Goal: Task Accomplishment & Management: Manage account settings

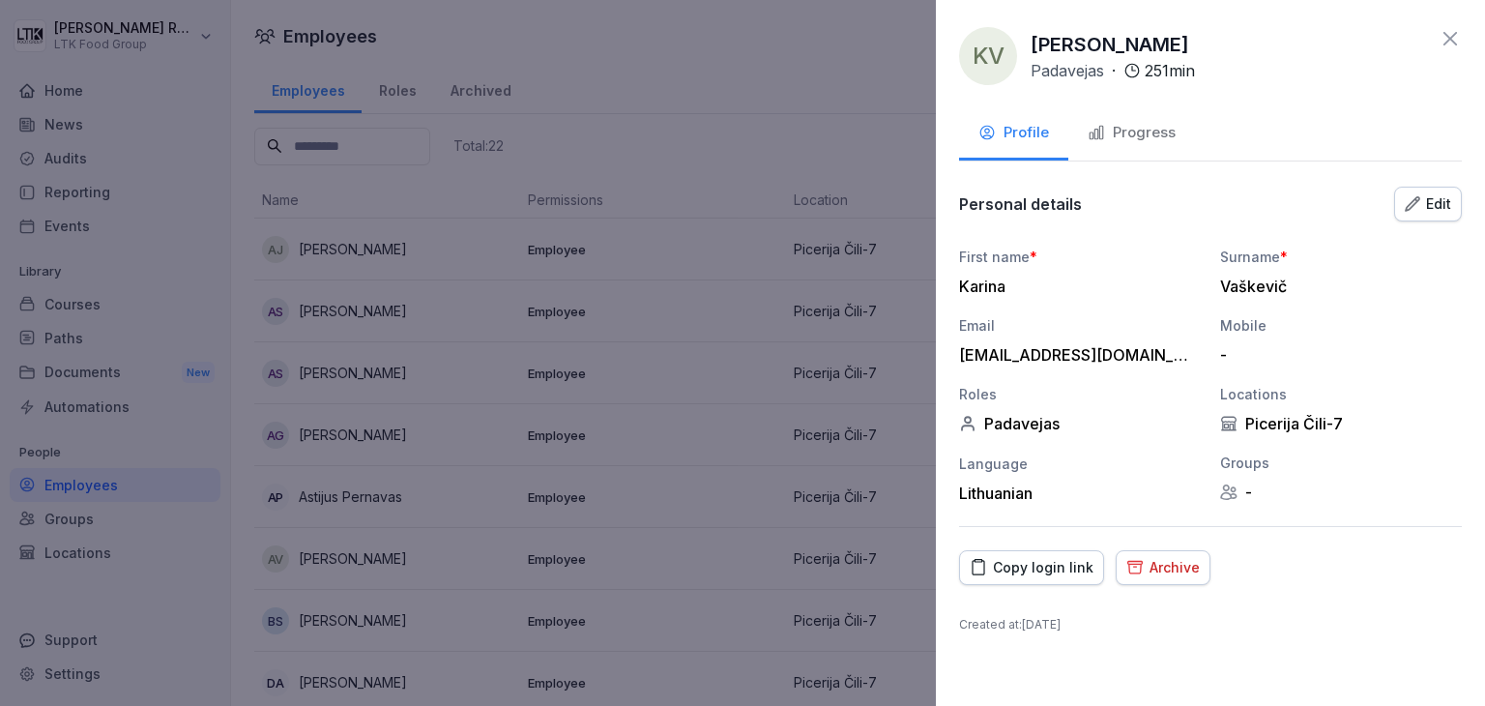
scroll to position [677, 0]
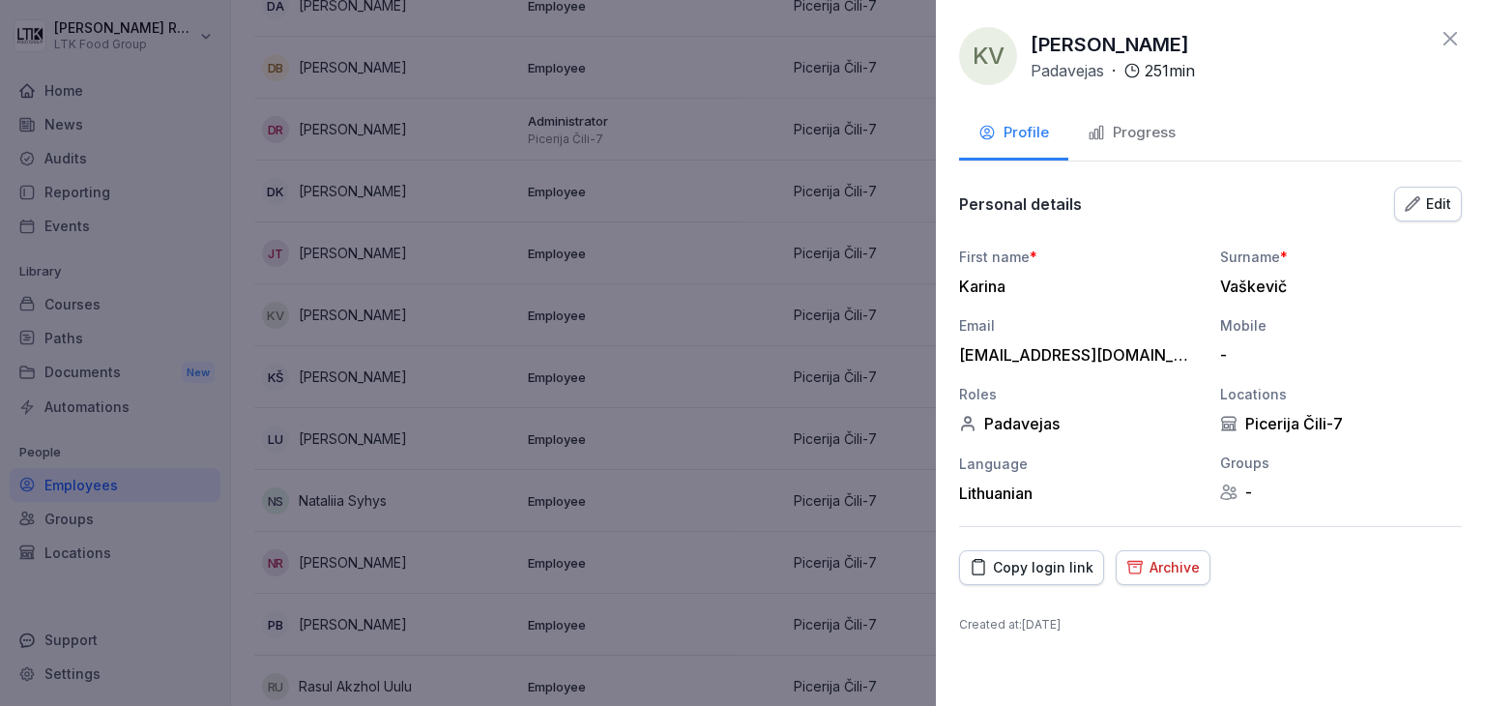
click at [1445, 39] on icon at bounding box center [1450, 38] width 23 height 23
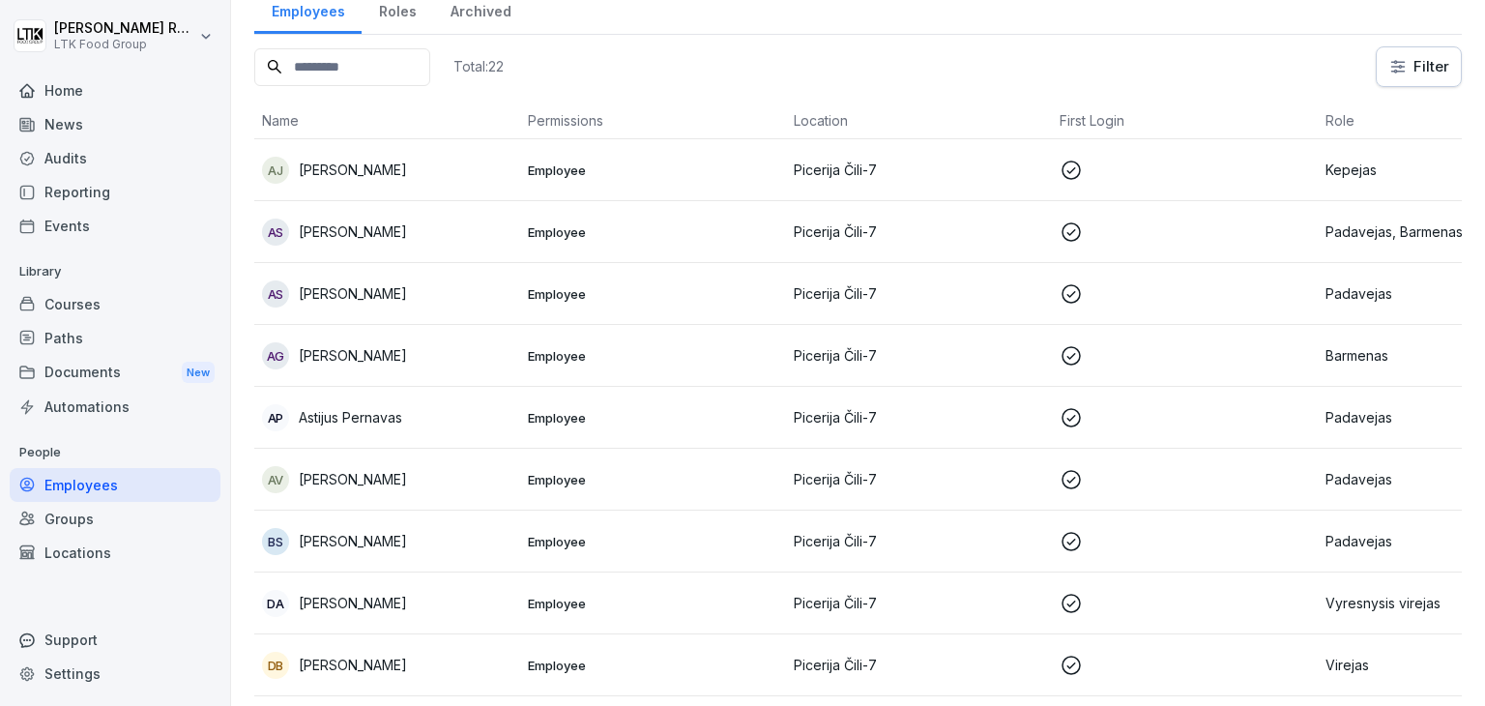
scroll to position [0, 0]
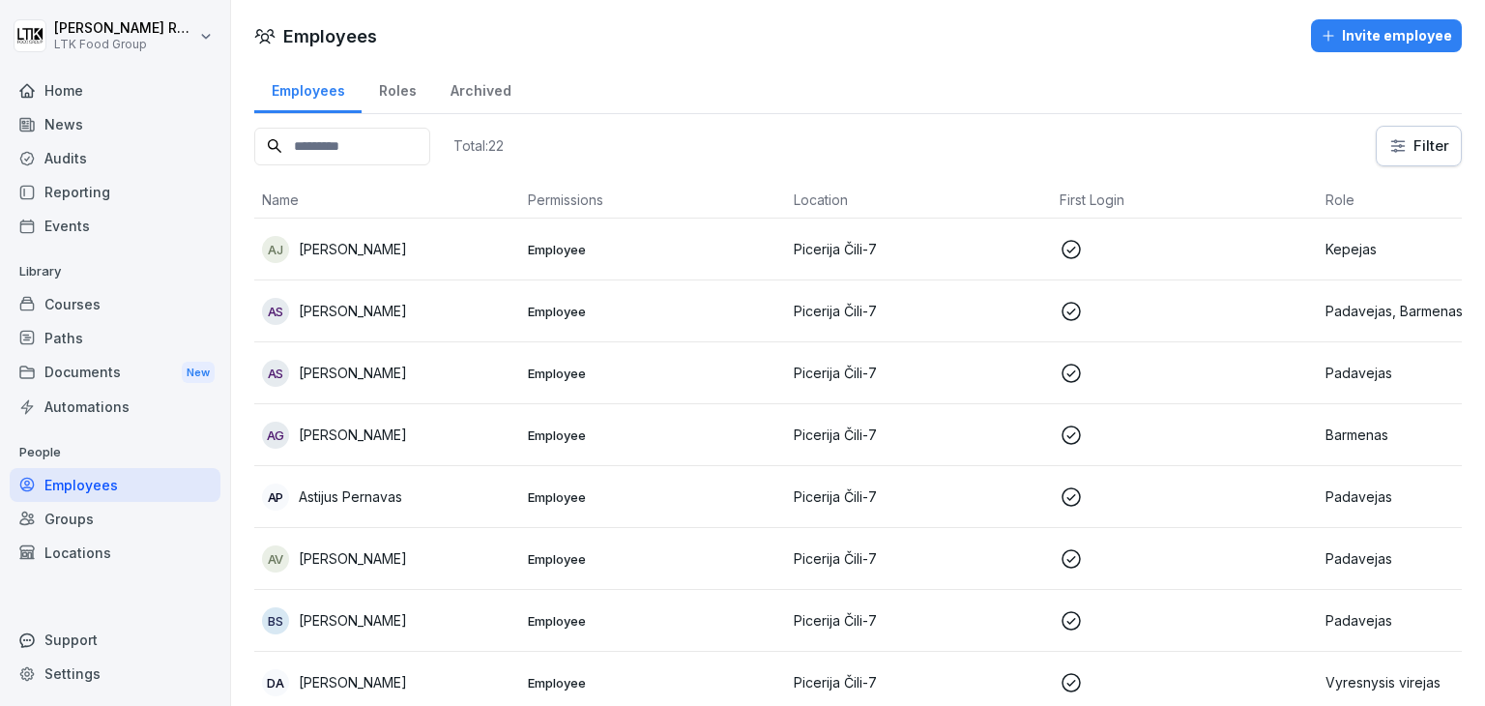
click at [70, 86] on div "Home" at bounding box center [115, 90] width 211 height 34
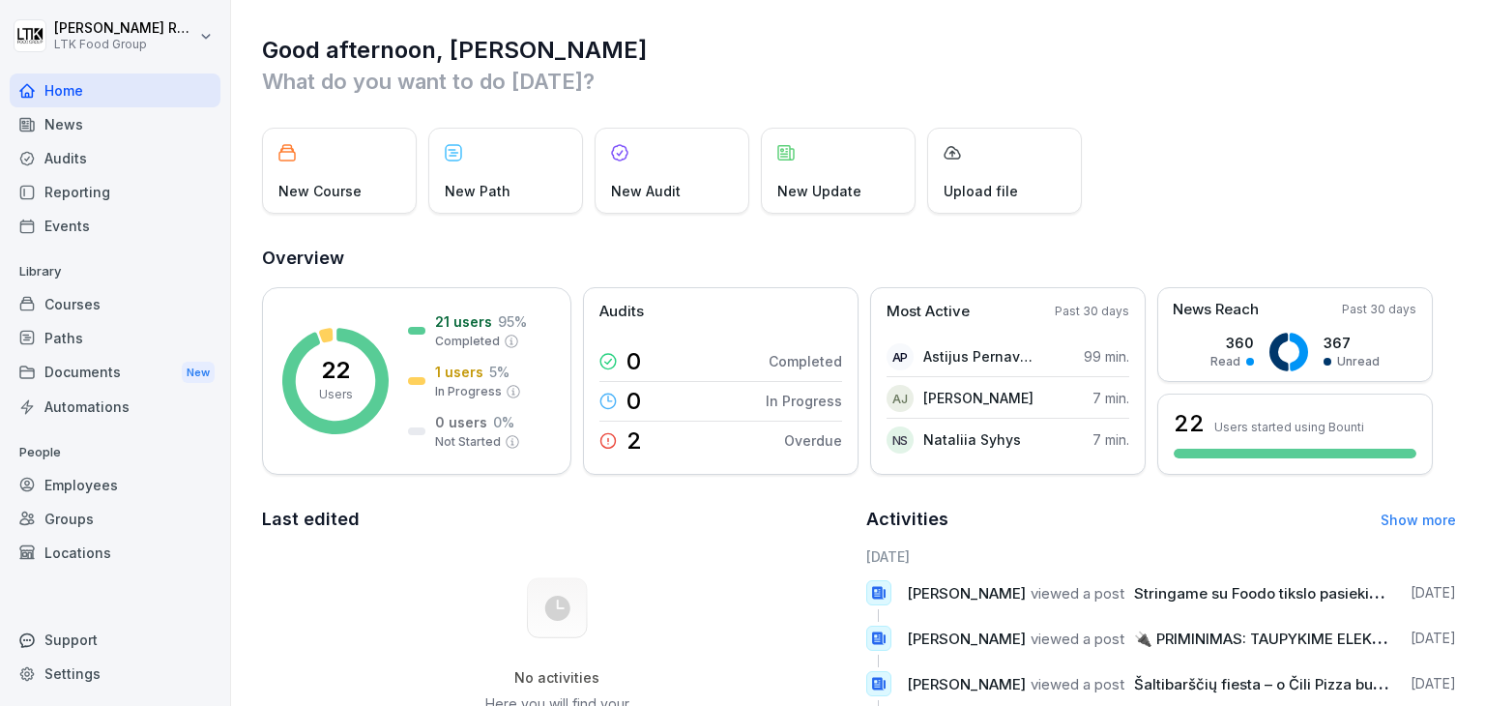
click at [68, 482] on div "Employees" at bounding box center [115, 485] width 211 height 34
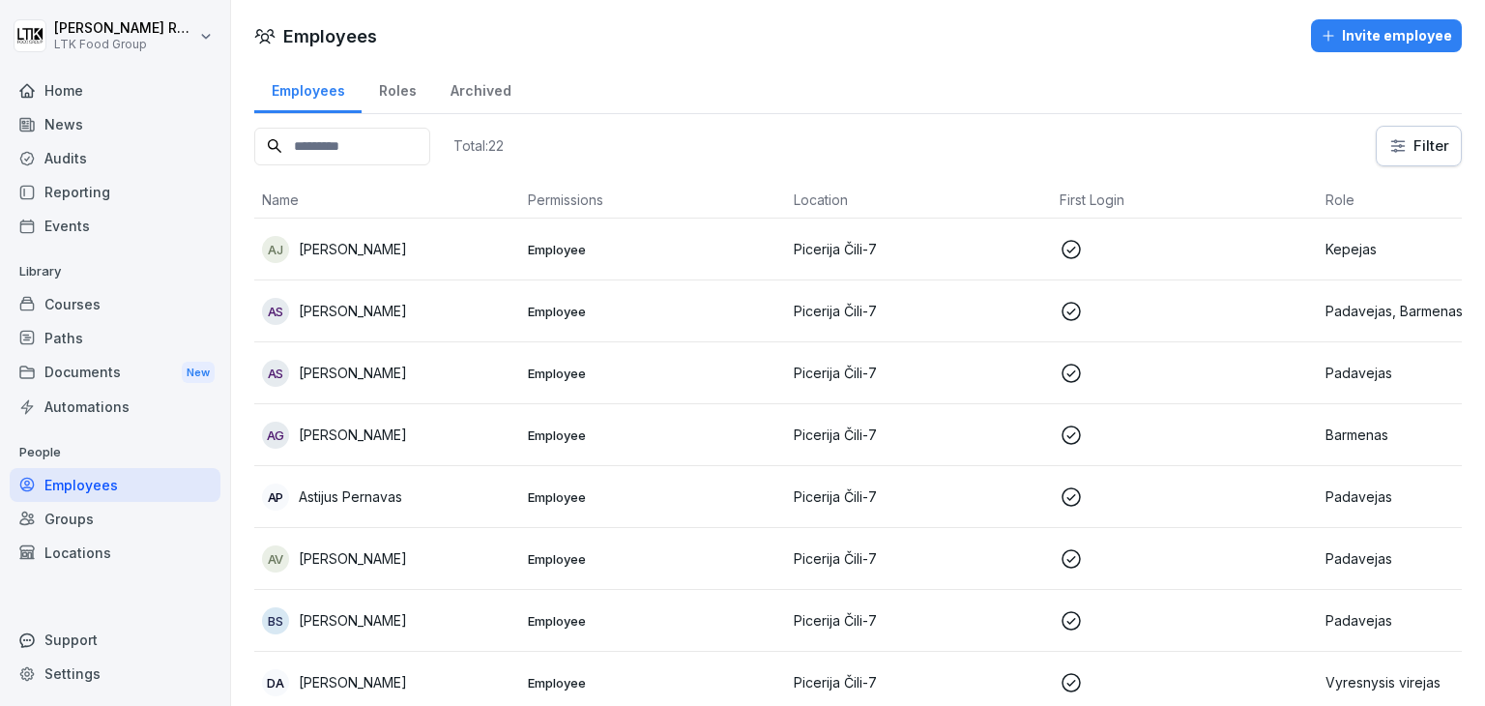
click at [79, 296] on div "Courses" at bounding box center [115, 304] width 211 height 34
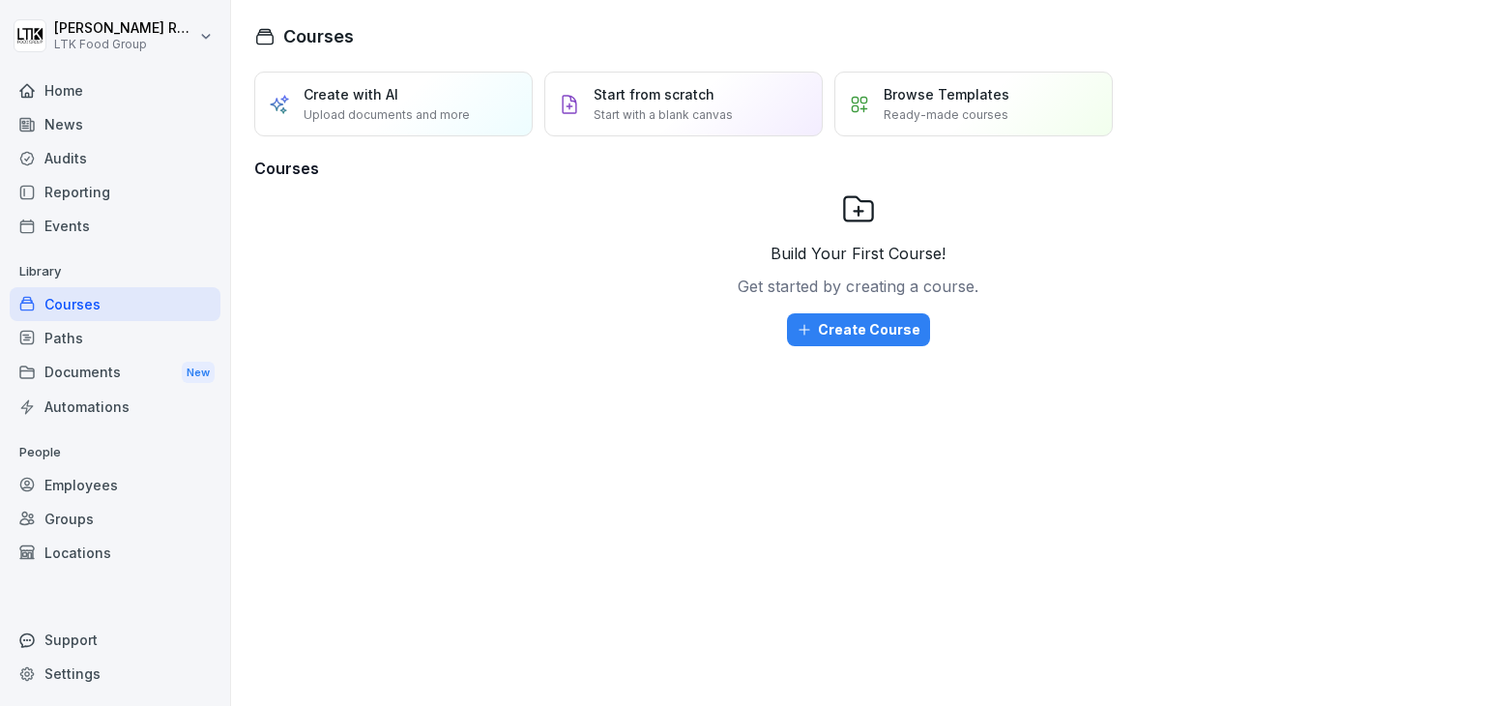
drag, startPoint x: 114, startPoint y: 482, endPoint x: 134, endPoint y: 481, distance: 20.3
click at [116, 482] on div "Employees" at bounding box center [115, 485] width 211 height 34
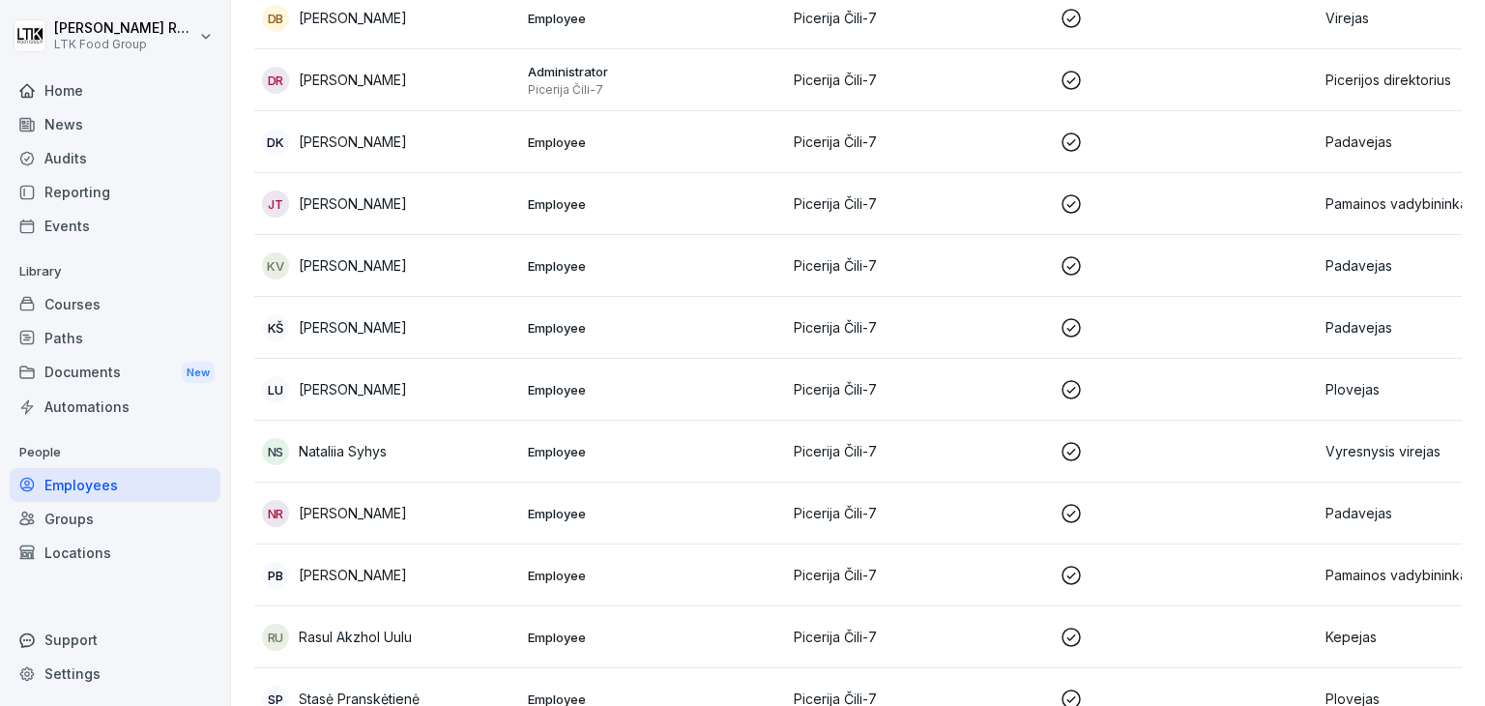
scroll to position [774, 0]
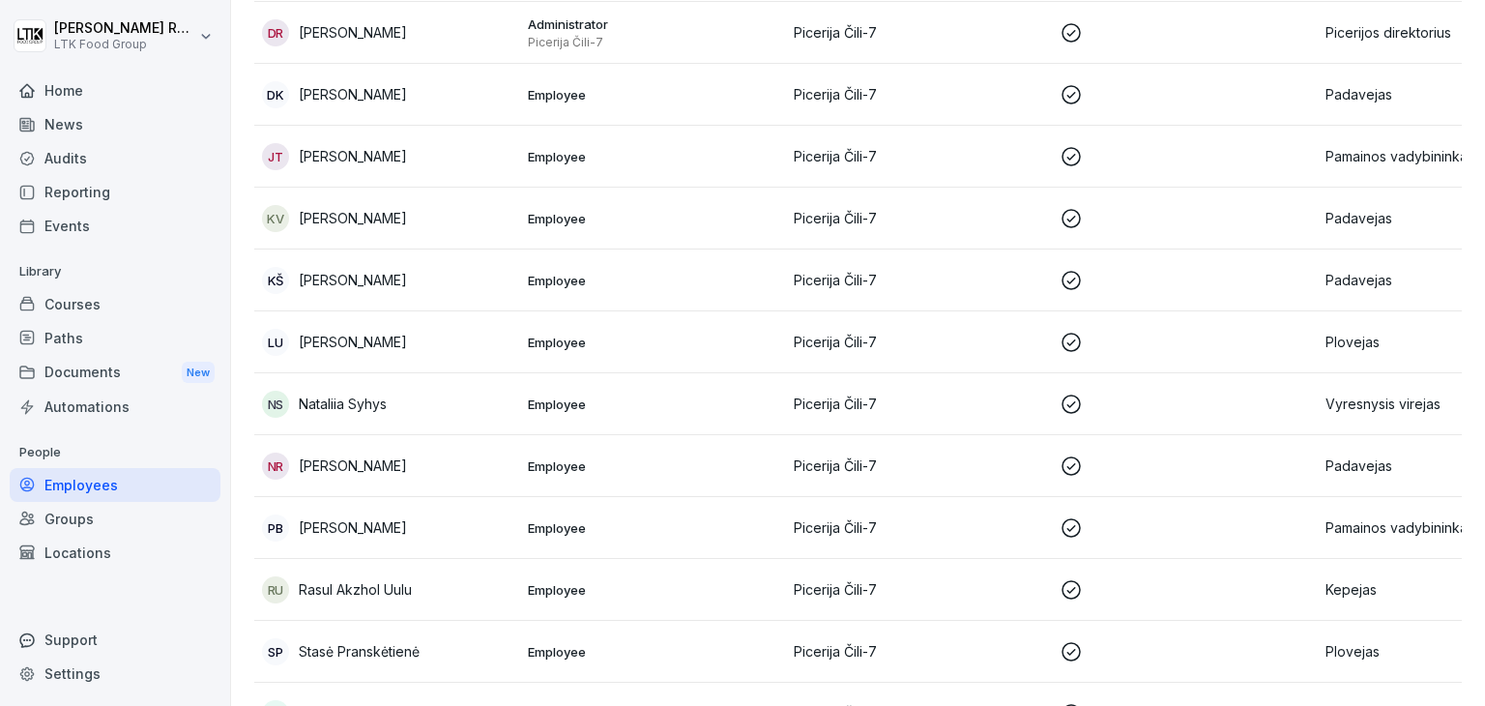
click at [999, 202] on td "Picerija Čili-7" at bounding box center [919, 219] width 266 height 62
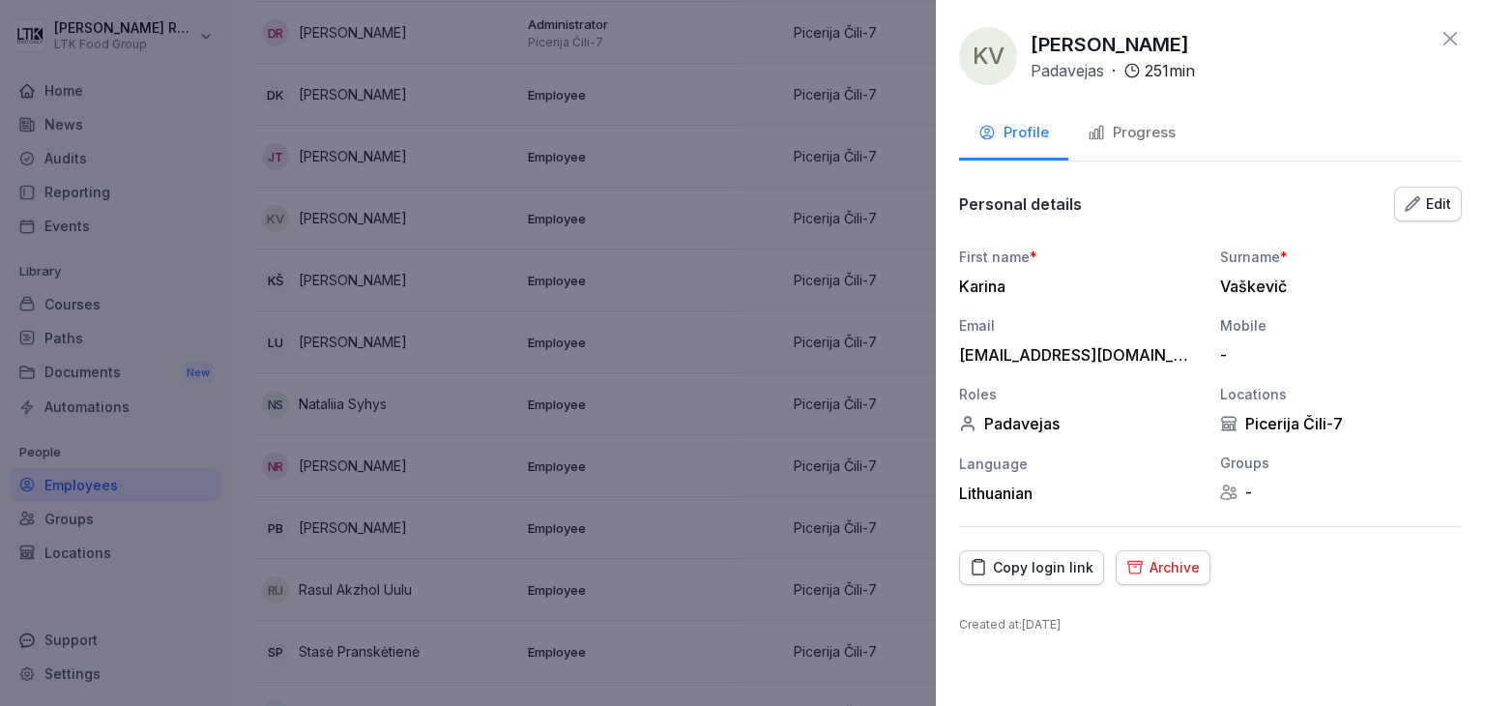
click at [1460, 37] on icon at bounding box center [1450, 38] width 23 height 23
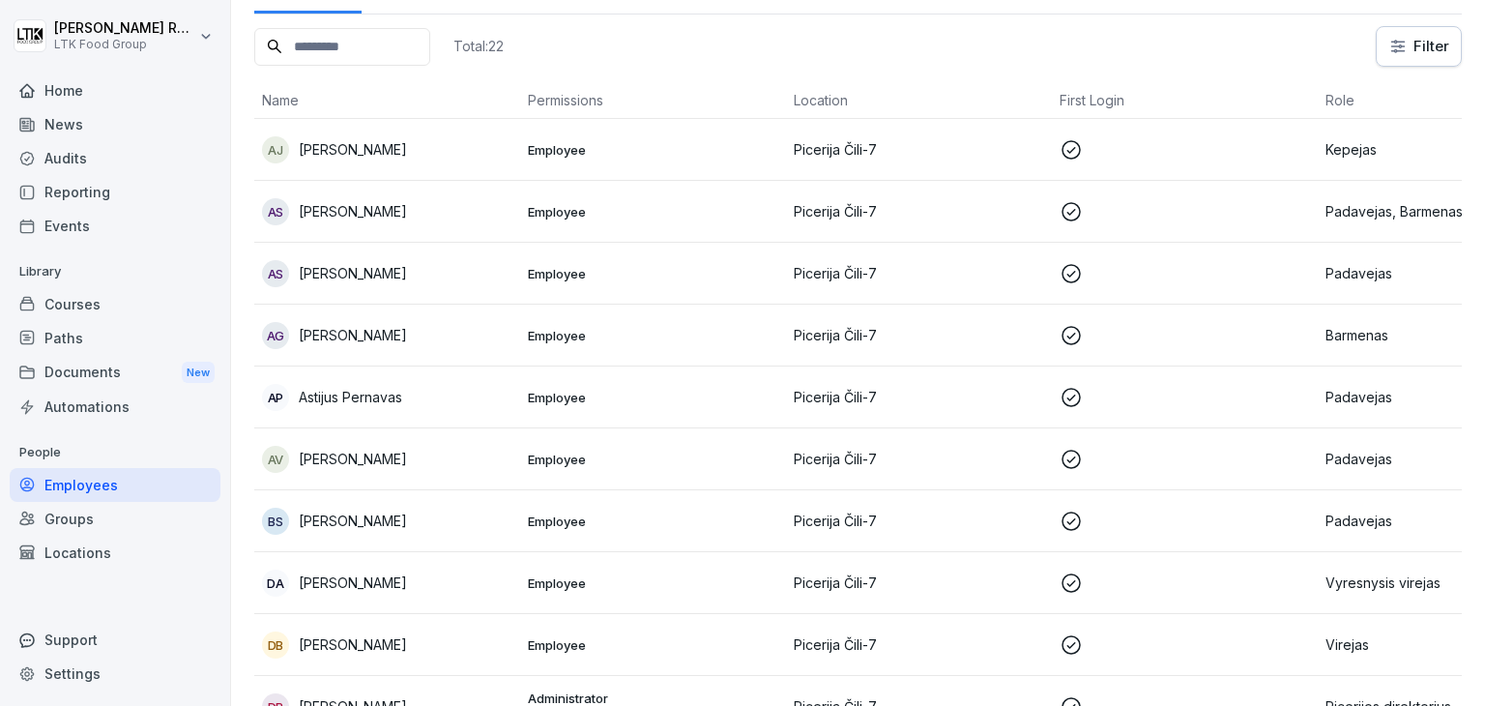
scroll to position [0, 0]
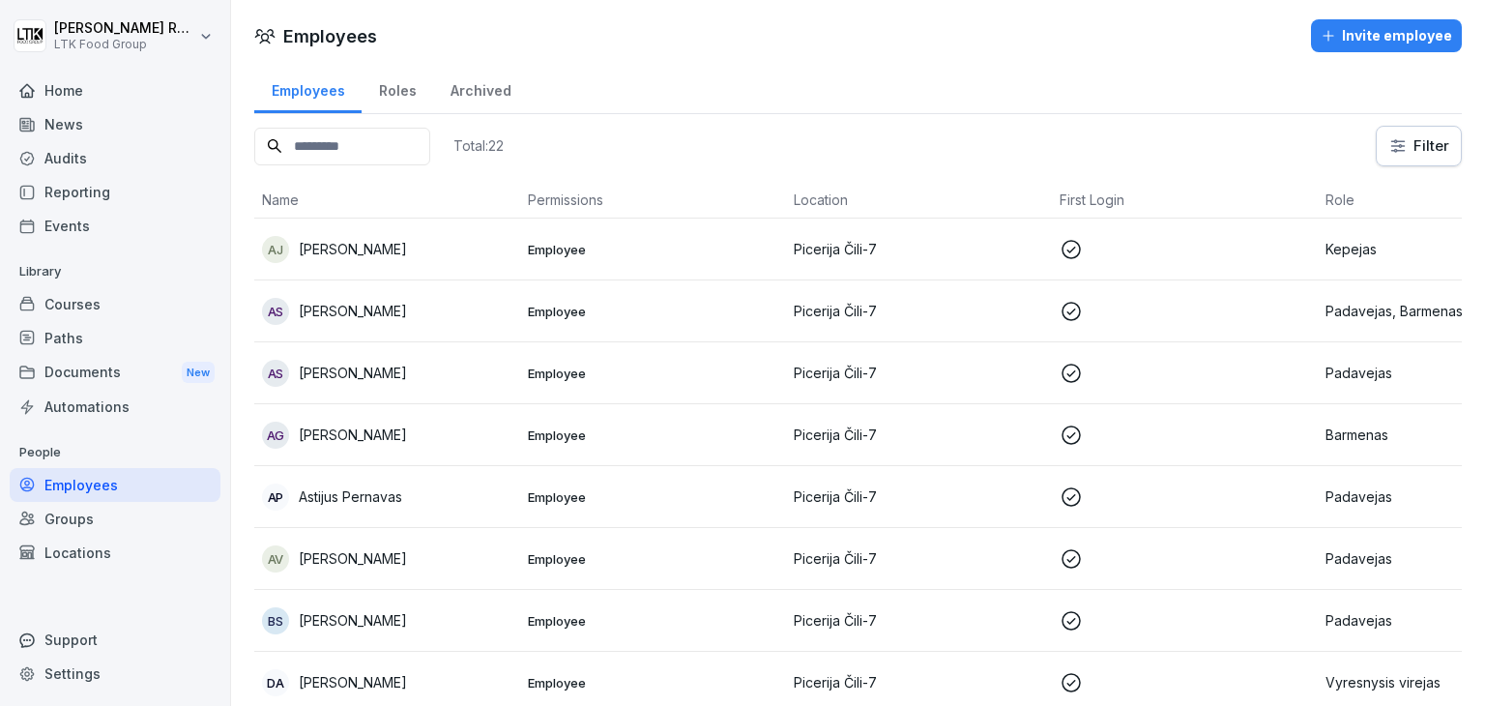
click at [59, 301] on div "Courses" at bounding box center [115, 304] width 211 height 34
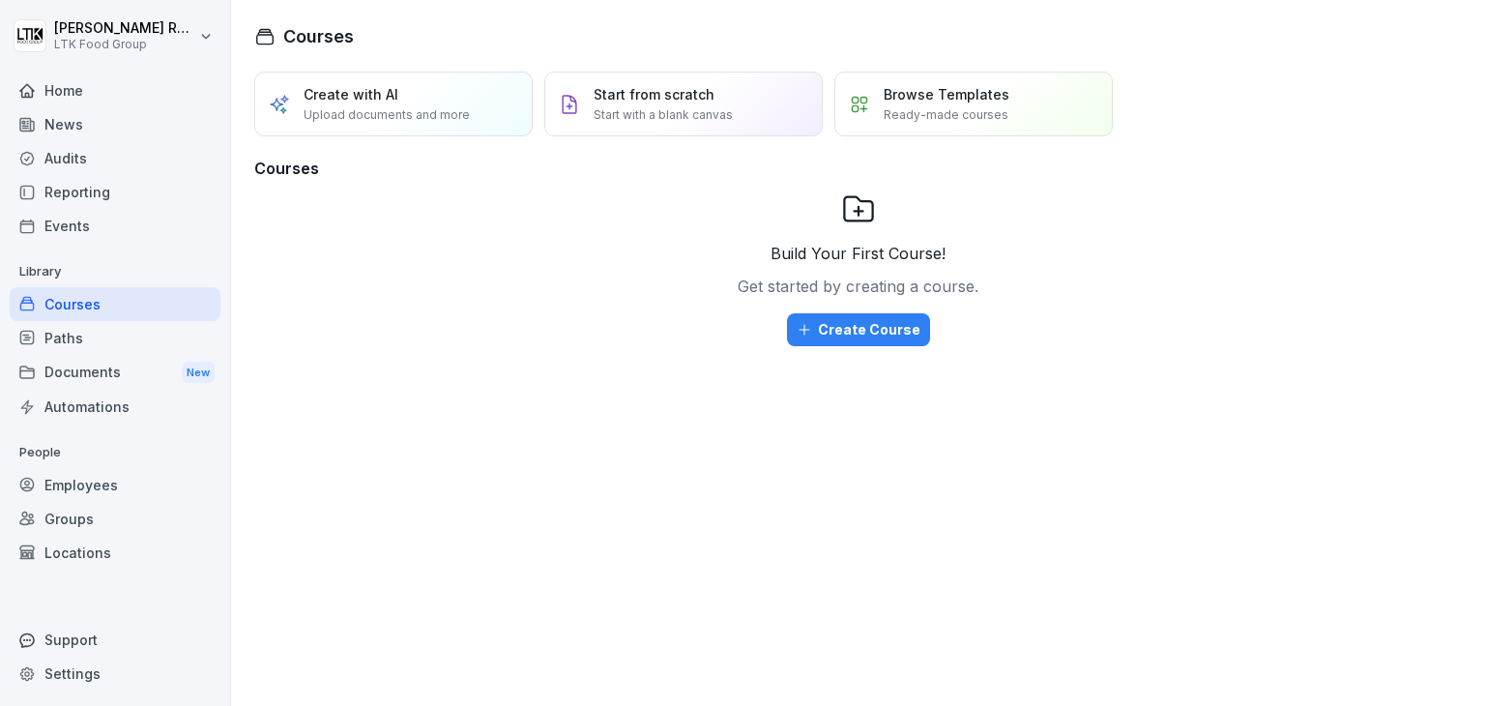
click at [52, 205] on div "Reporting" at bounding box center [115, 192] width 211 height 34
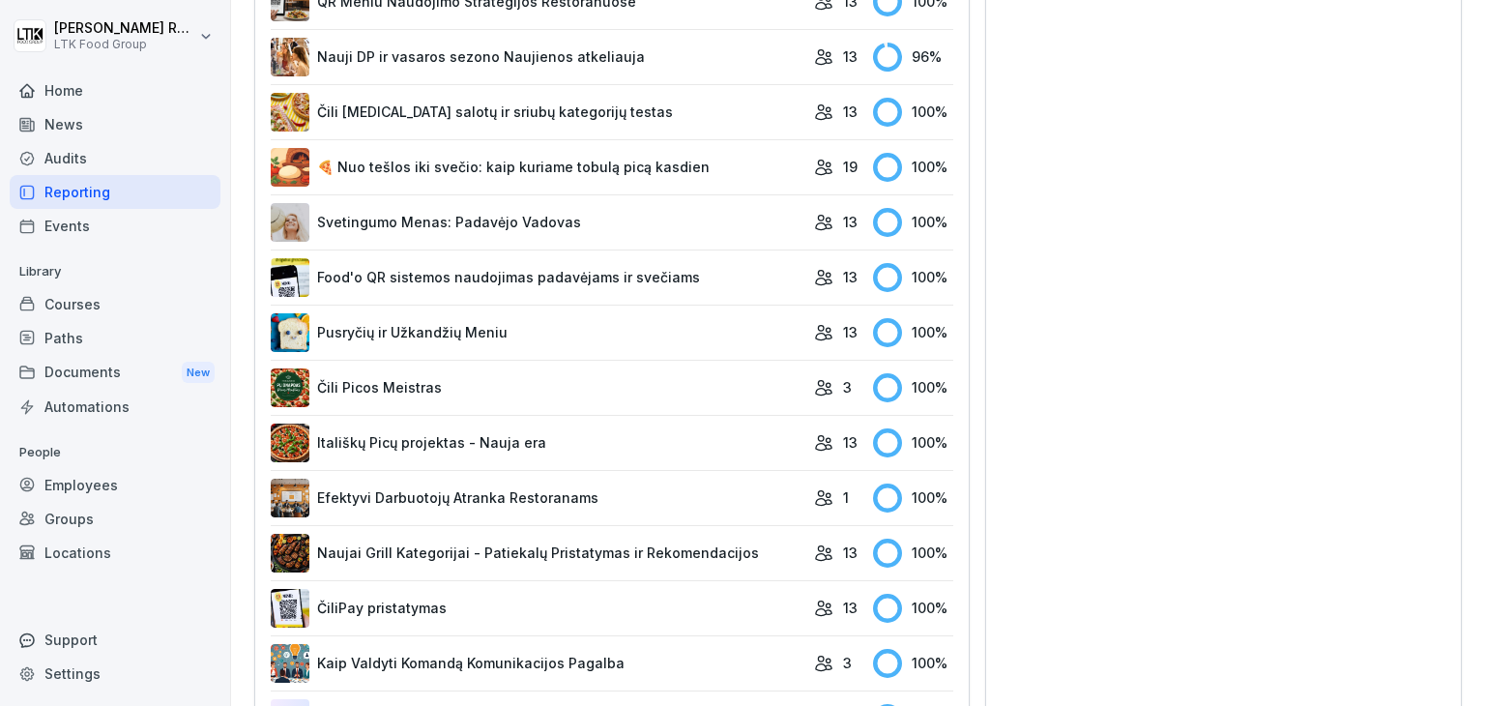
scroll to position [580, 0]
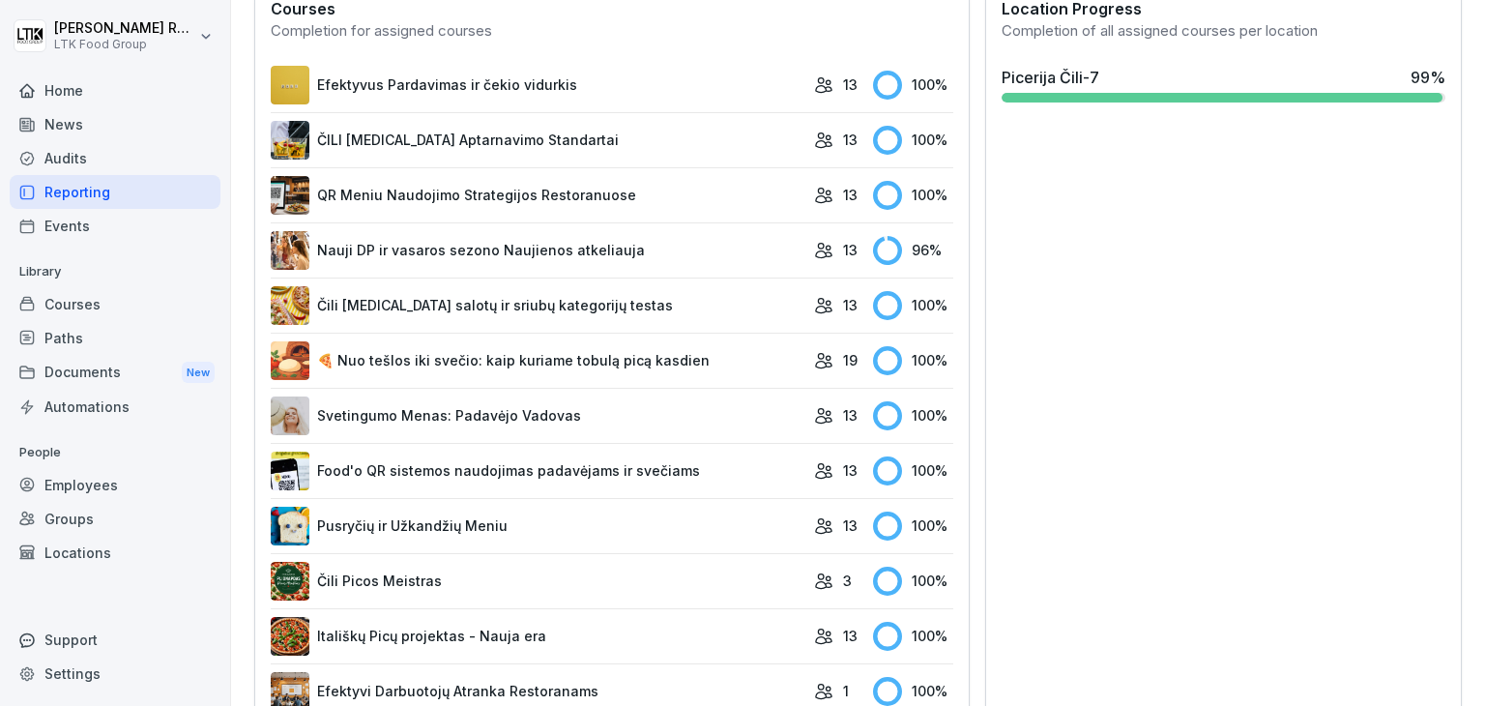
click at [681, 238] on link "Nauji DP ir vasaros sezono Naujienos atkeliauja" at bounding box center [538, 250] width 534 height 39
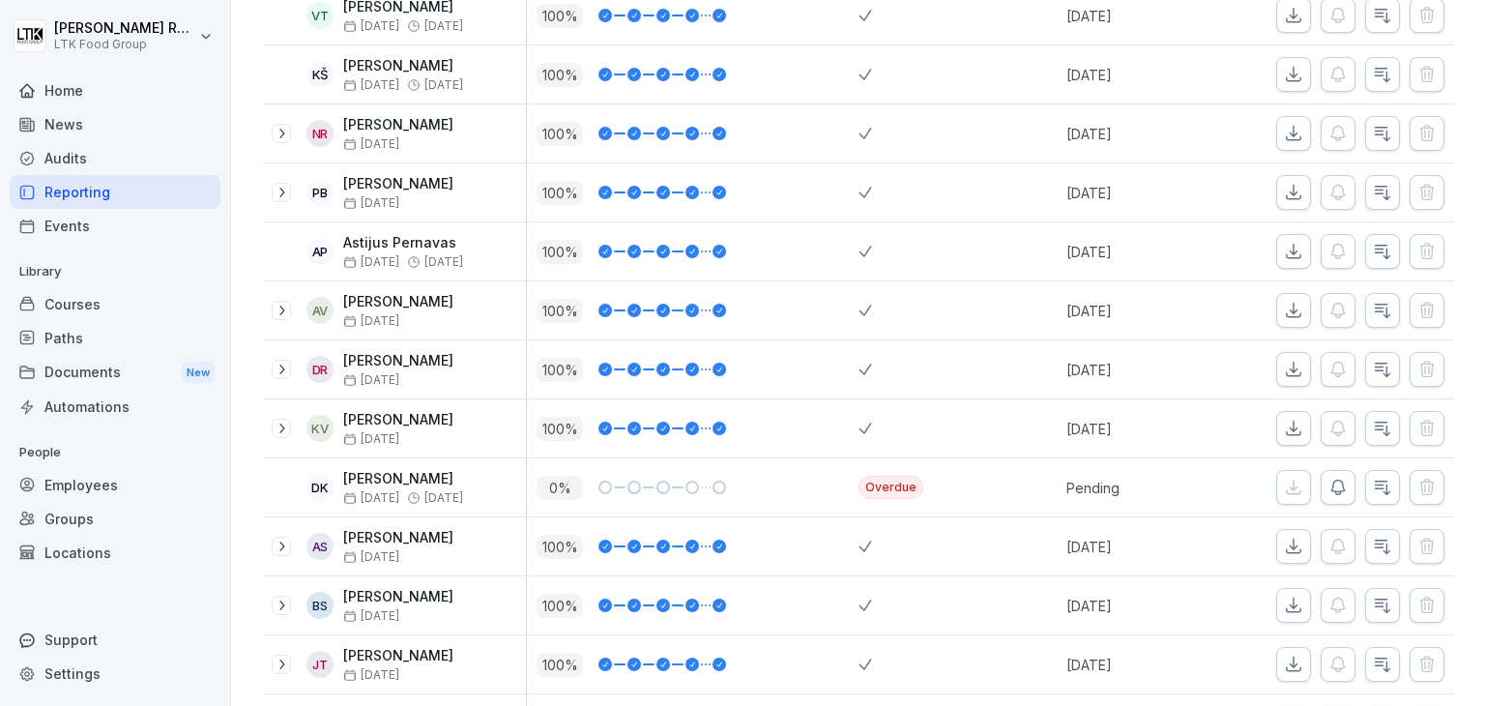
scroll to position [476, 0]
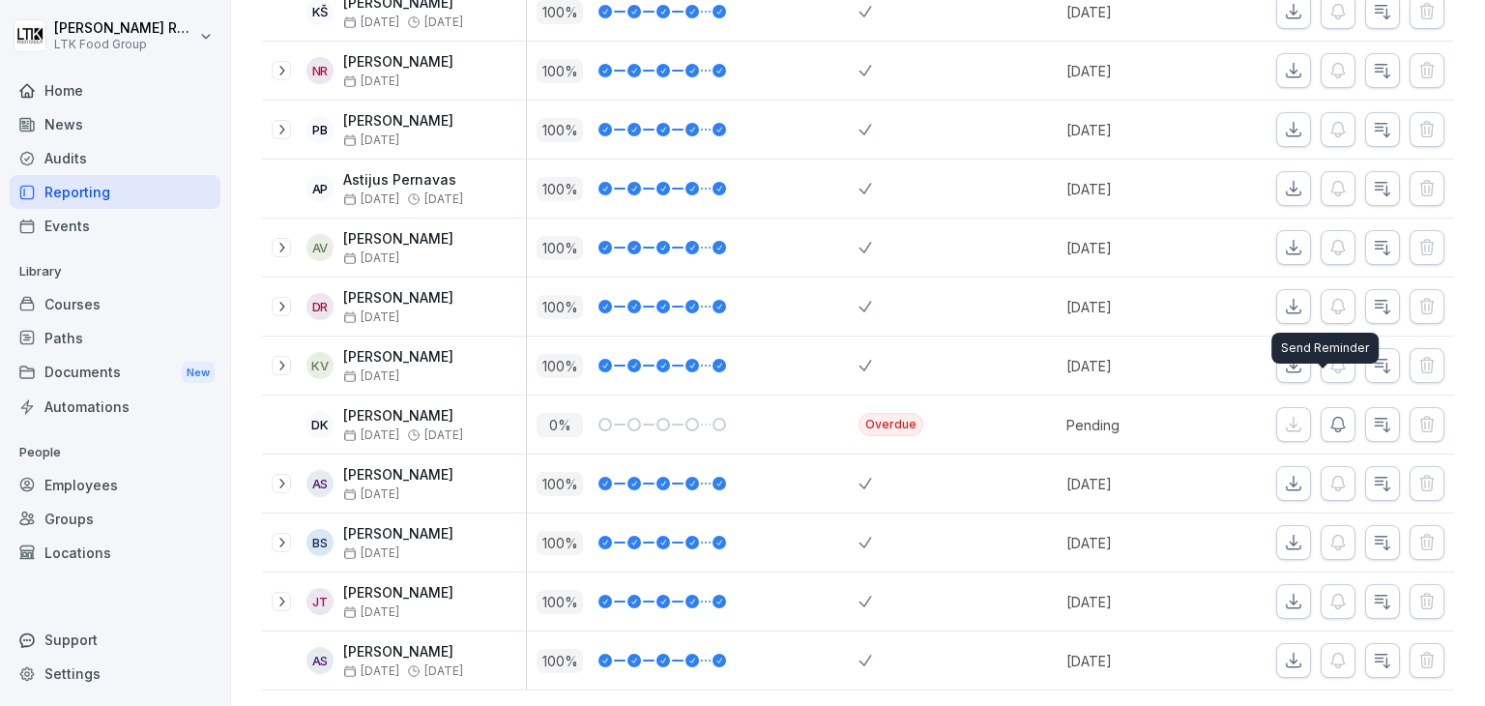
click at [1329, 415] on icon "button" at bounding box center [1338, 424] width 19 height 19
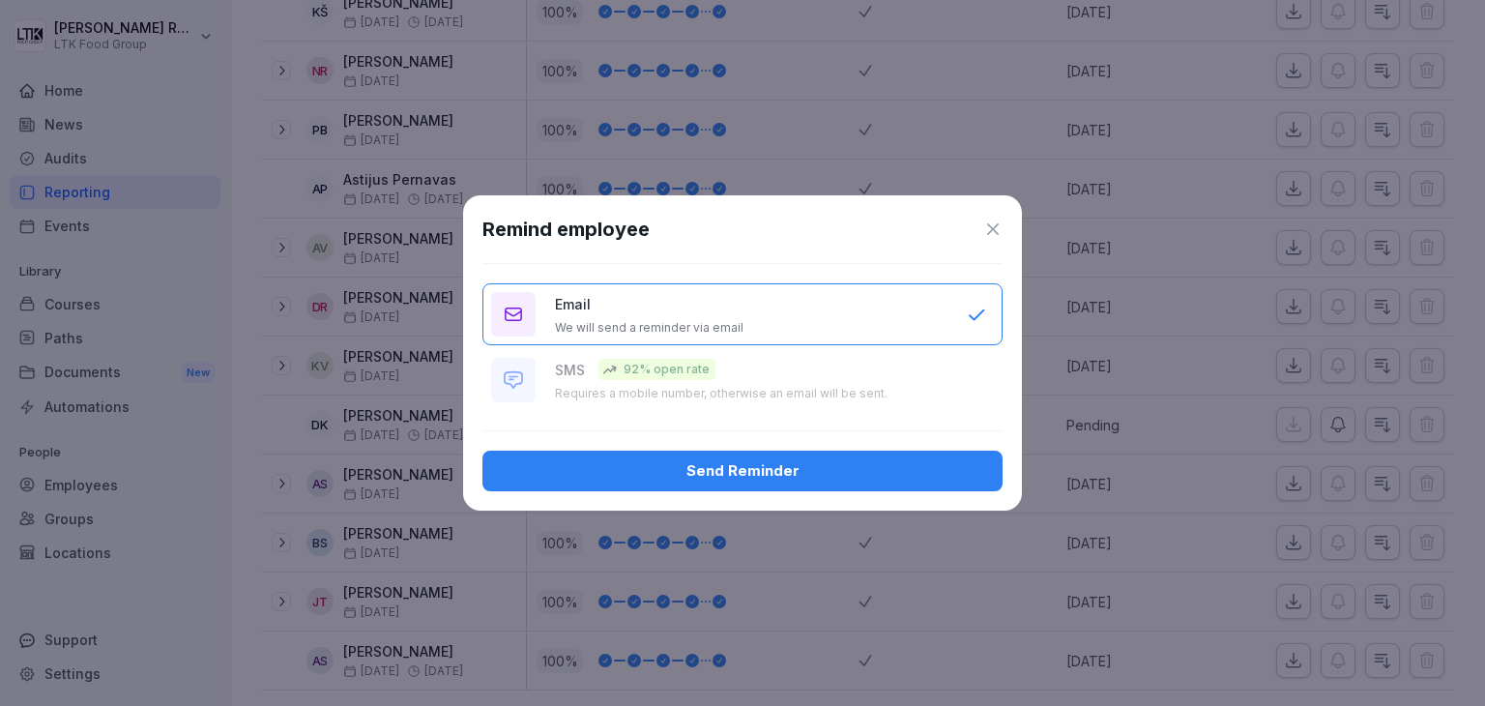
click at [877, 470] on div "Send Reminder" at bounding box center [742, 470] width 489 height 21
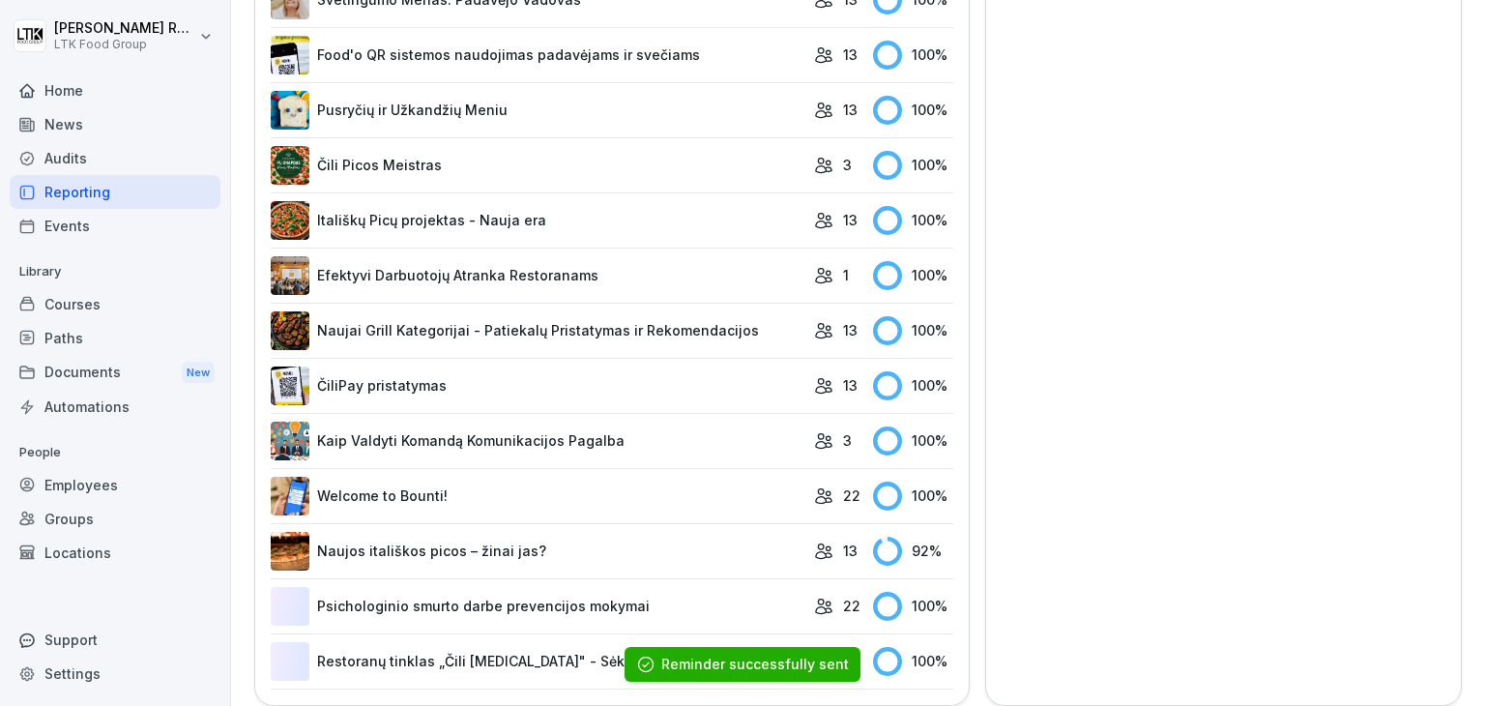
scroll to position [1019, 0]
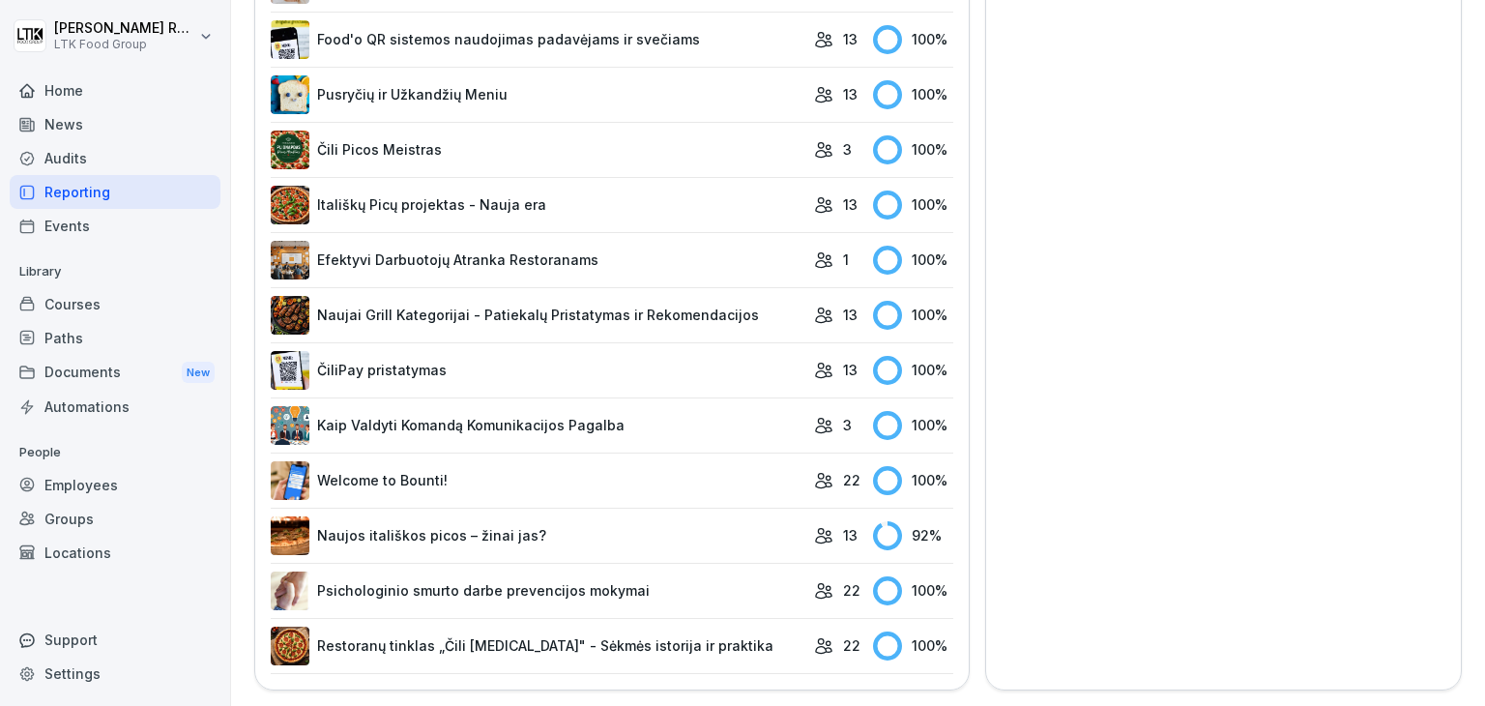
click at [603, 516] on link "Naujos itališkos picos – žinai jas?" at bounding box center [538, 535] width 534 height 39
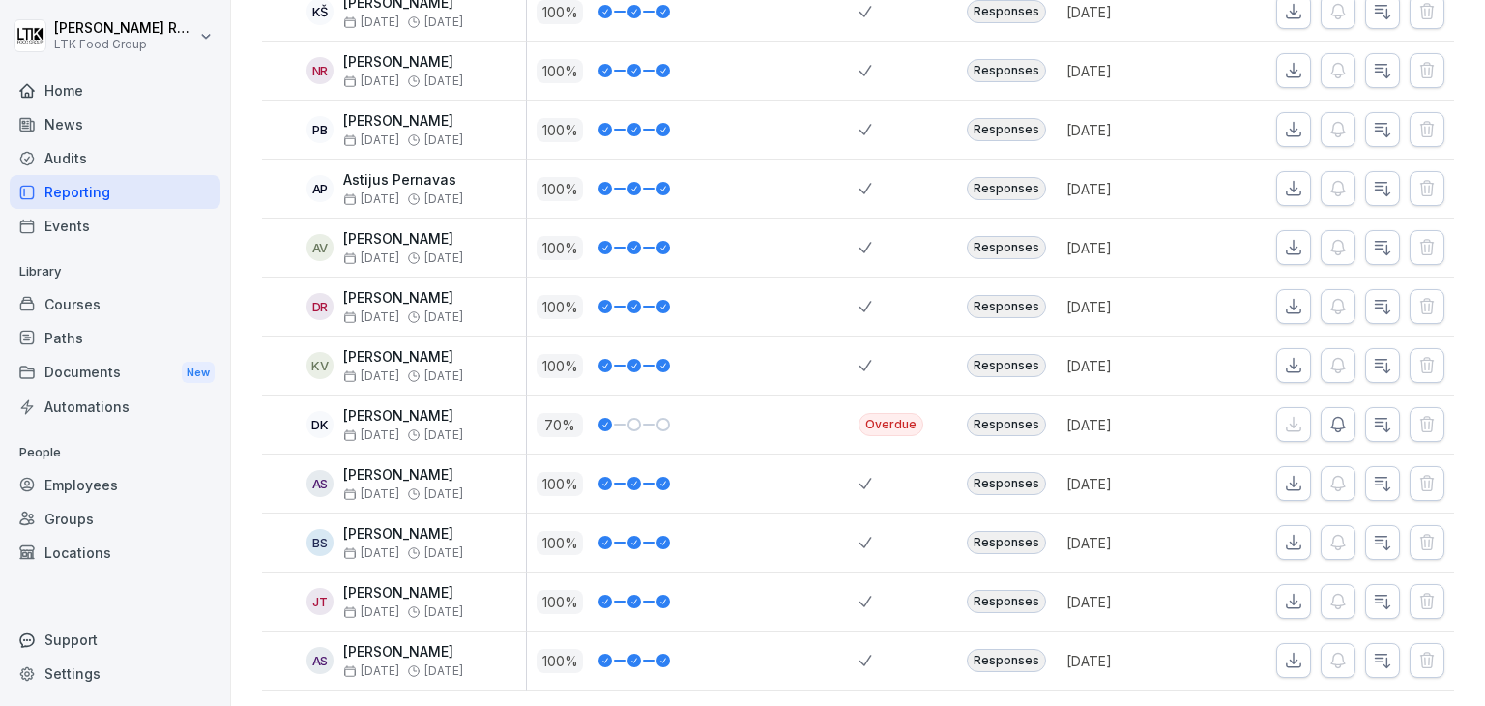
scroll to position [476, 0]
click at [1329, 415] on icon "button" at bounding box center [1338, 424] width 19 height 19
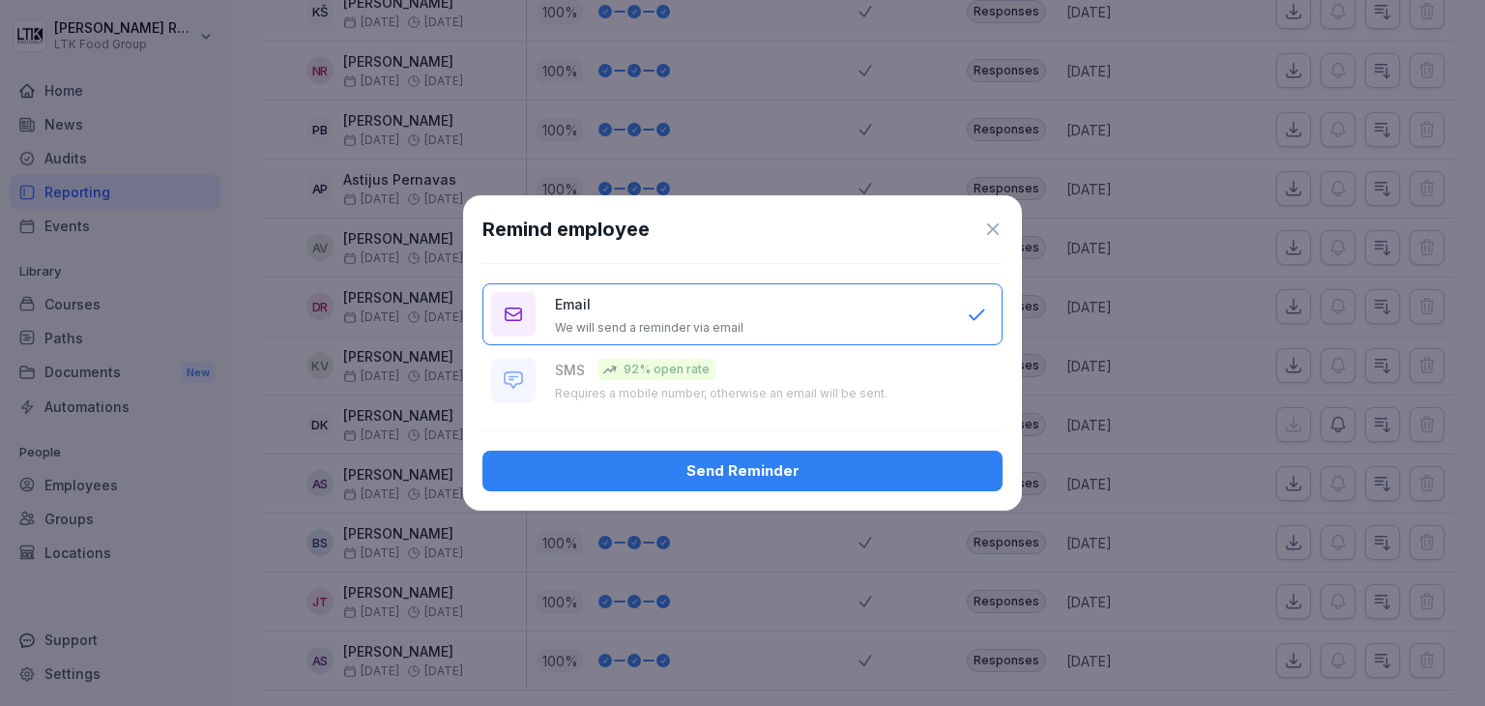
click at [900, 469] on div "Send Reminder" at bounding box center [742, 470] width 489 height 21
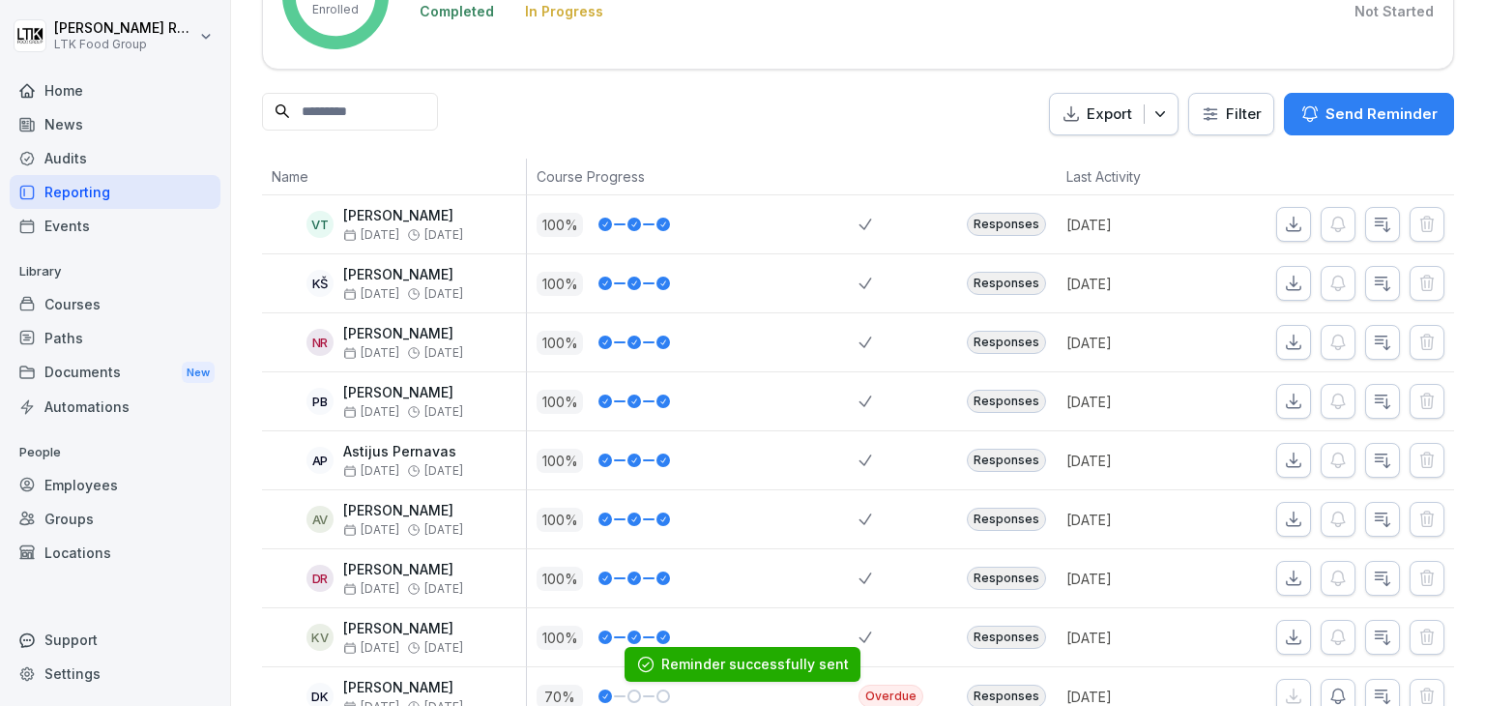
scroll to position [0, 0]
